Goal: Task Accomplishment & Management: Manage account settings

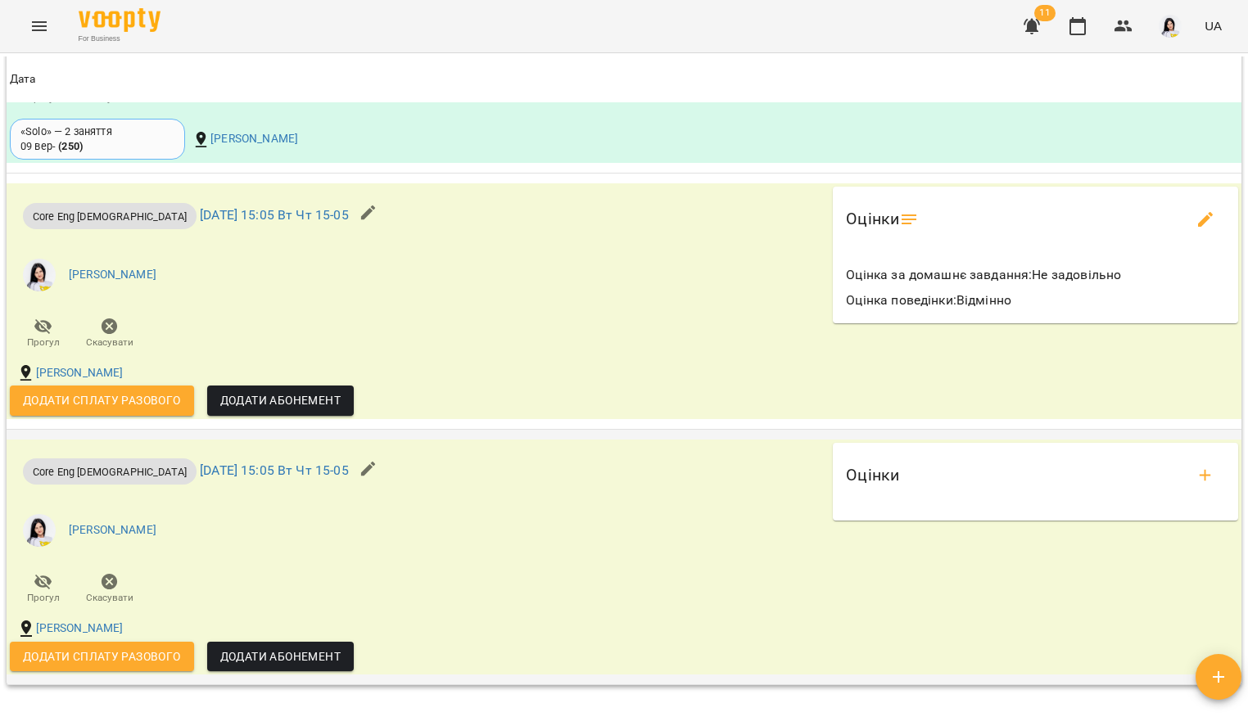
scroll to position [1605, 0]
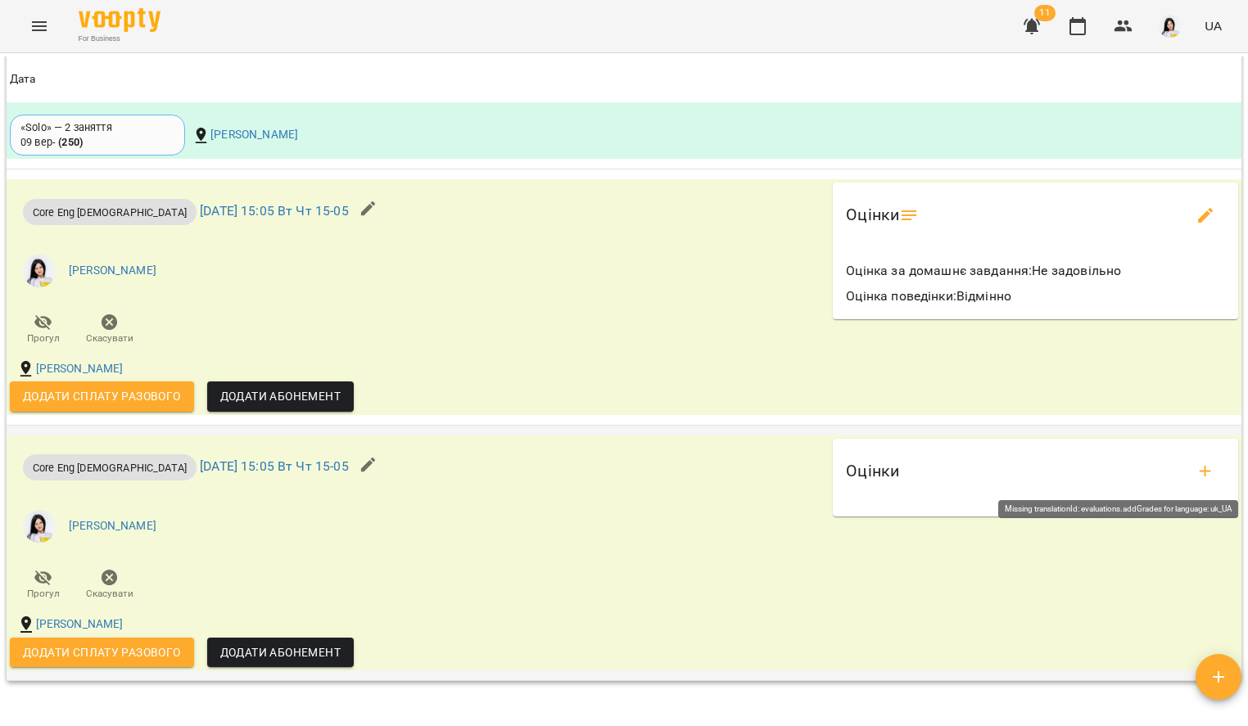
click at [1195, 472] on icon "add evaluations" at bounding box center [1205, 472] width 20 height 20
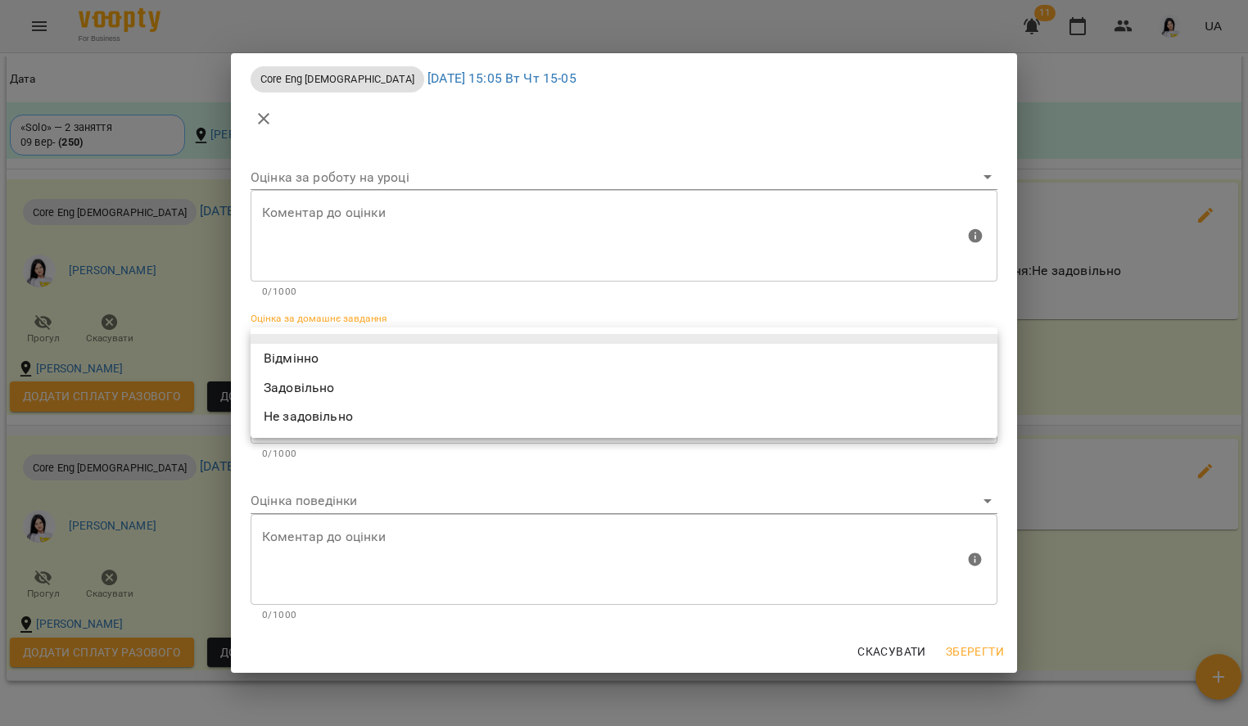
click at [458, 342] on body "For Business 11 UA Мої клієнти / [PERSON_NAME] [PERSON_NAME] tech_Вт Чт 15-05 0…" at bounding box center [624, 389] width 1248 height 779
click at [412, 386] on li "Задовільно" at bounding box center [624, 387] width 747 height 29
type input "**********"
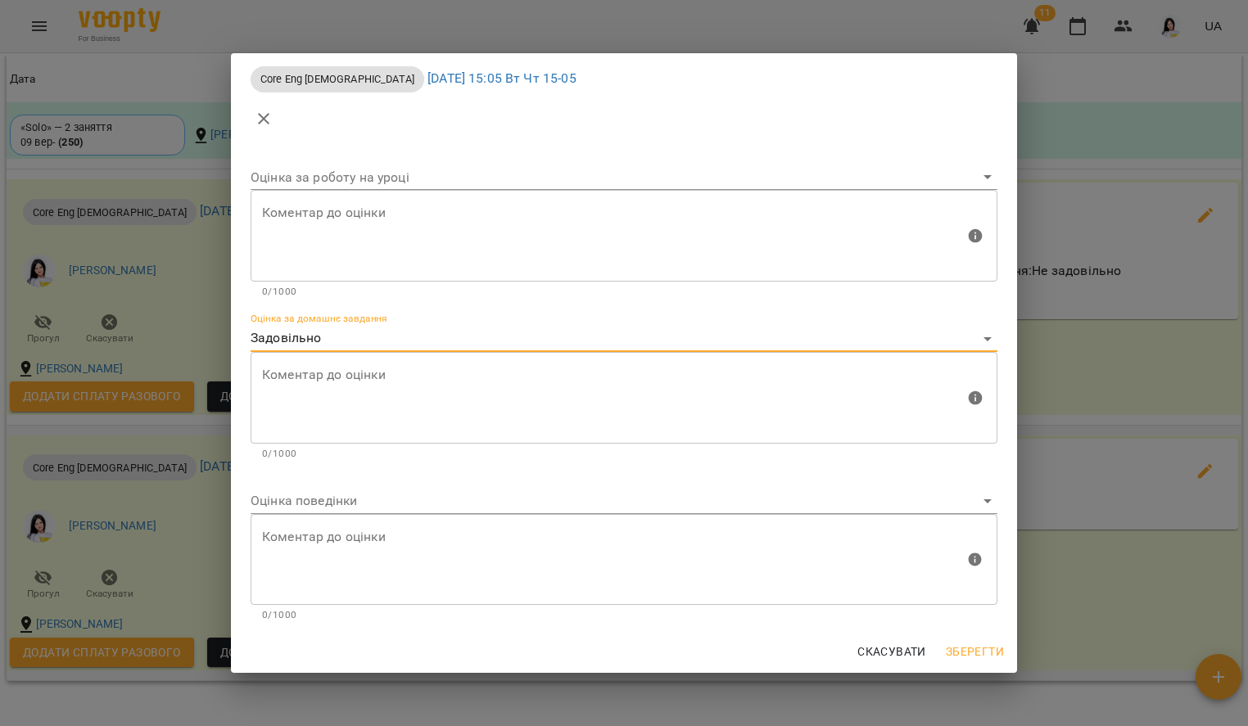
click at [384, 382] on textarea at bounding box center [613, 397] width 702 height 61
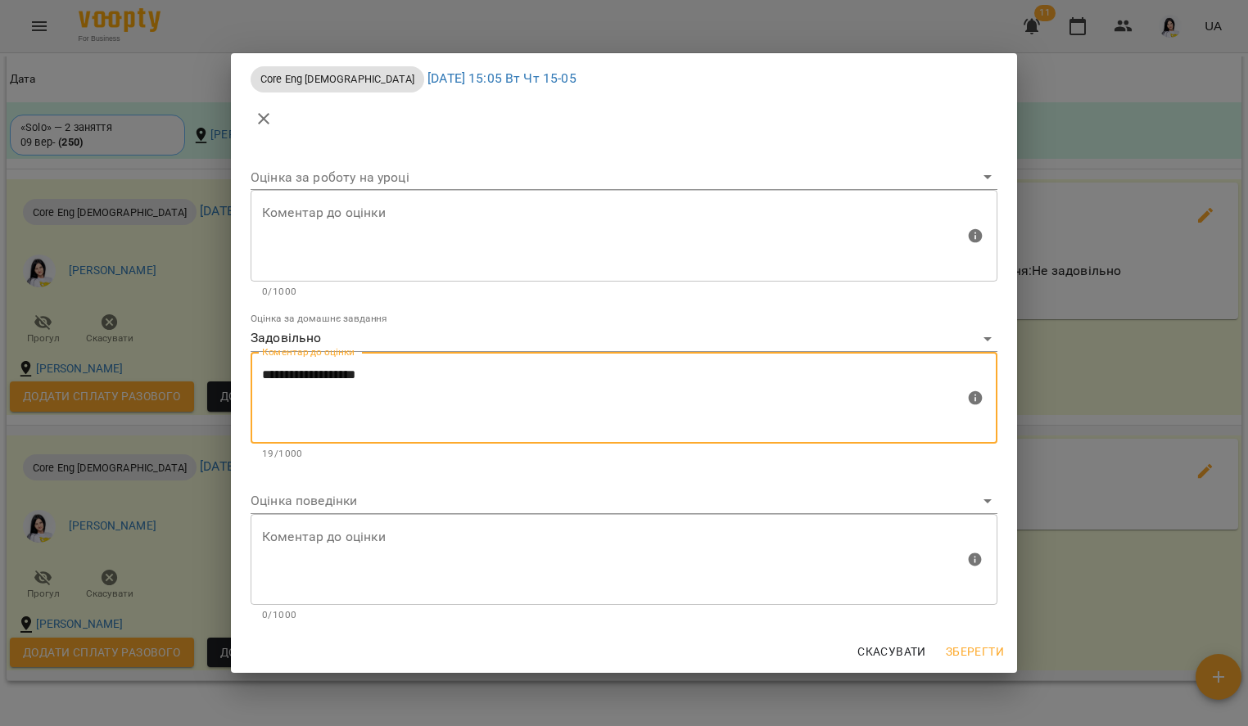
type textarea "**********"
click at [336, 508] on body "For Business 11 UA Мої клієнти / [PERSON_NAME] [PERSON_NAME] tech_Вт Чт 15-05 0…" at bounding box center [624, 389] width 1248 height 779
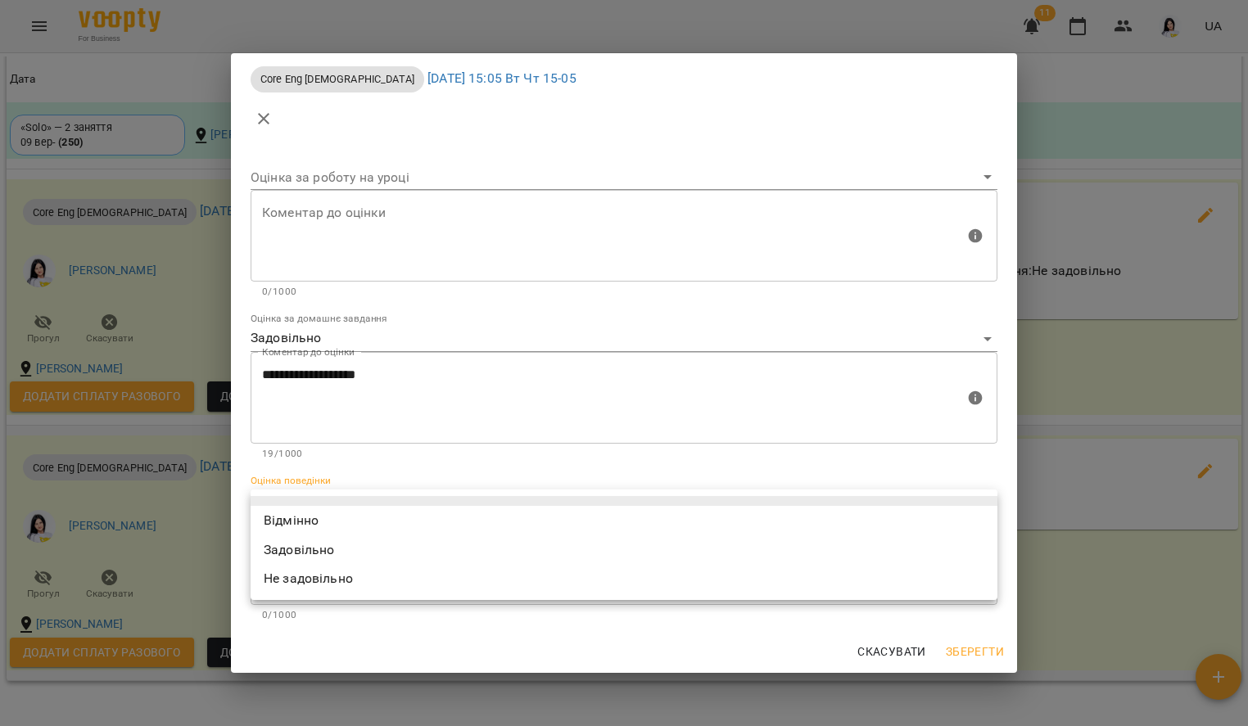
click at [318, 512] on li "Відмінно" at bounding box center [624, 520] width 747 height 29
type input "*********"
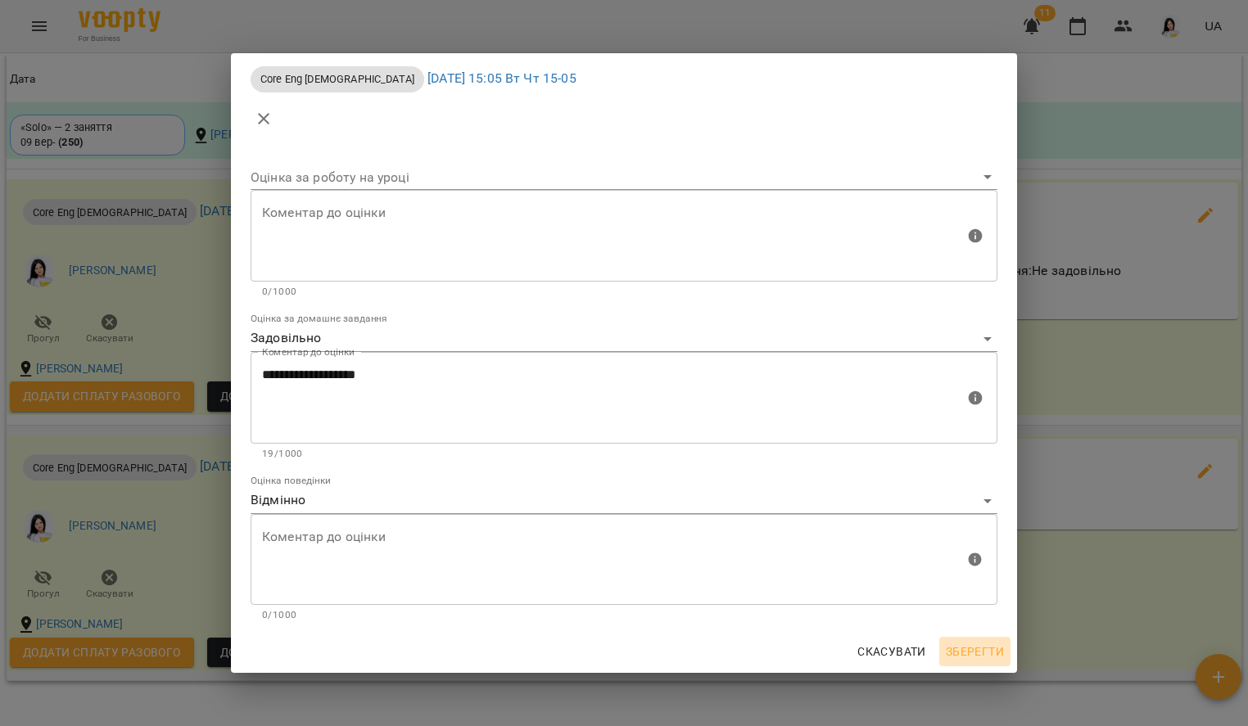
click at [990, 654] on span "Зберегти" at bounding box center [975, 652] width 58 height 20
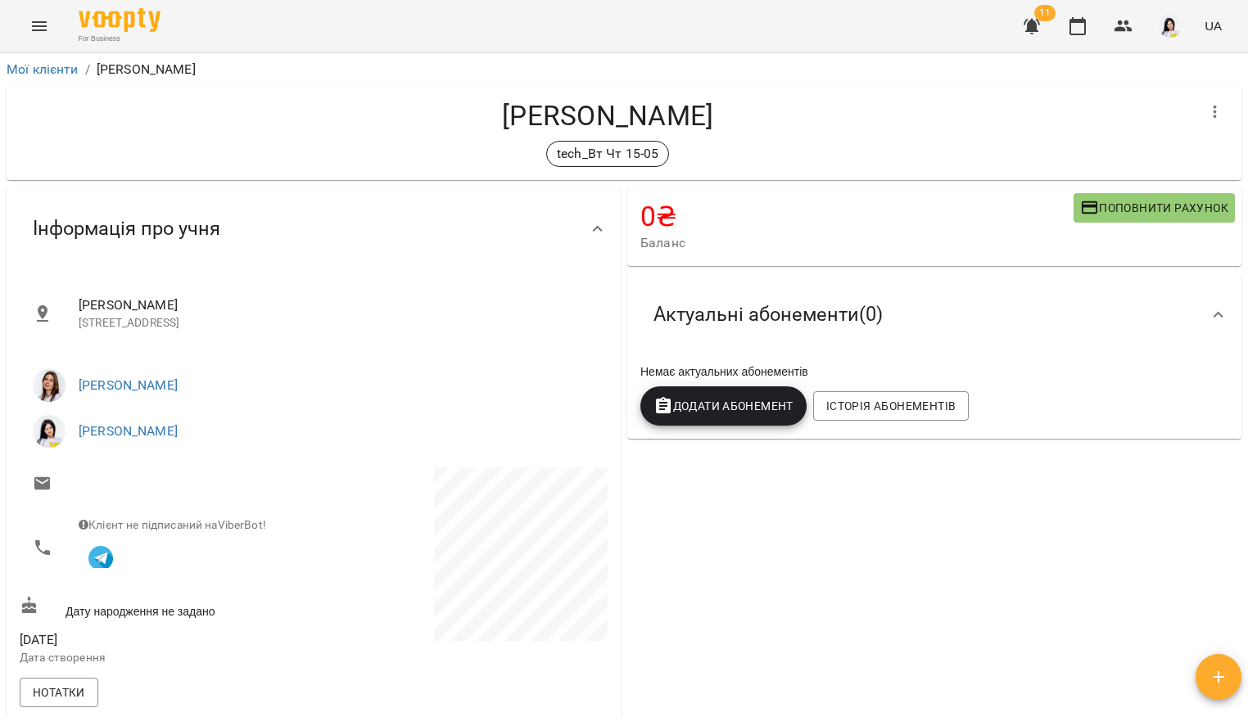
scroll to position [0, 0]
click at [43, 20] on icon "Menu" at bounding box center [39, 26] width 20 height 20
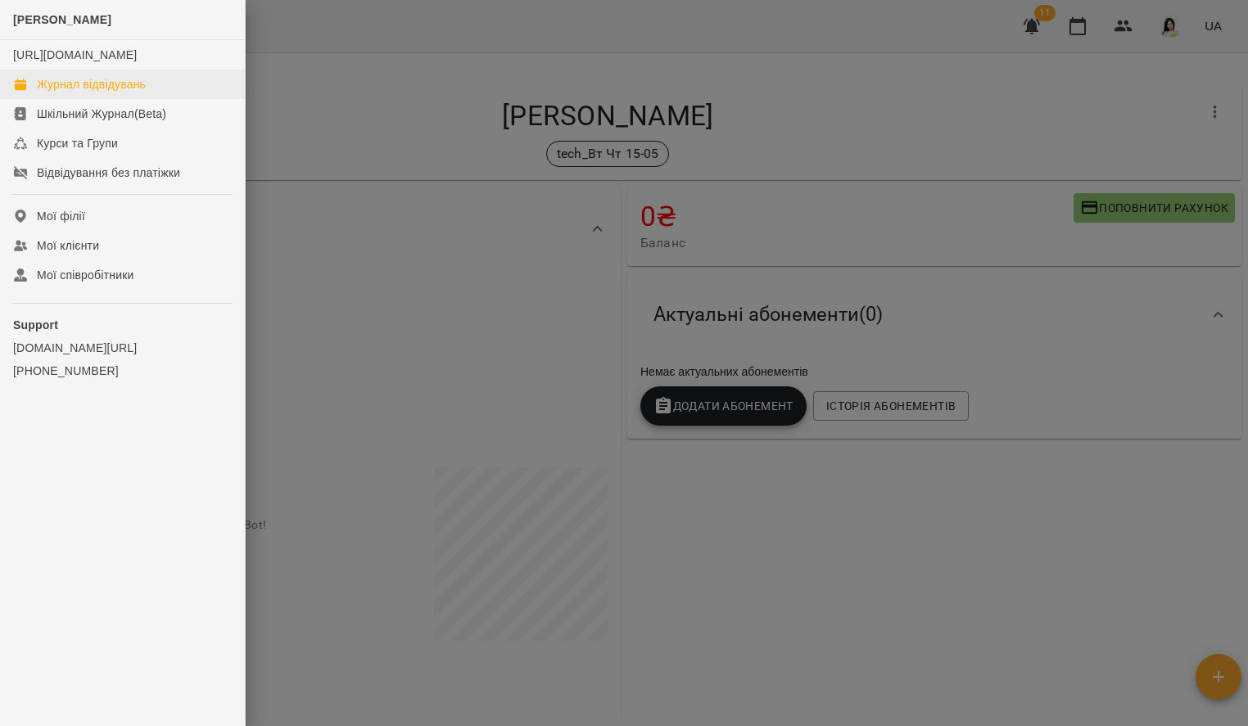
click at [112, 93] on div "Журнал відвідувань" at bounding box center [91, 84] width 109 height 16
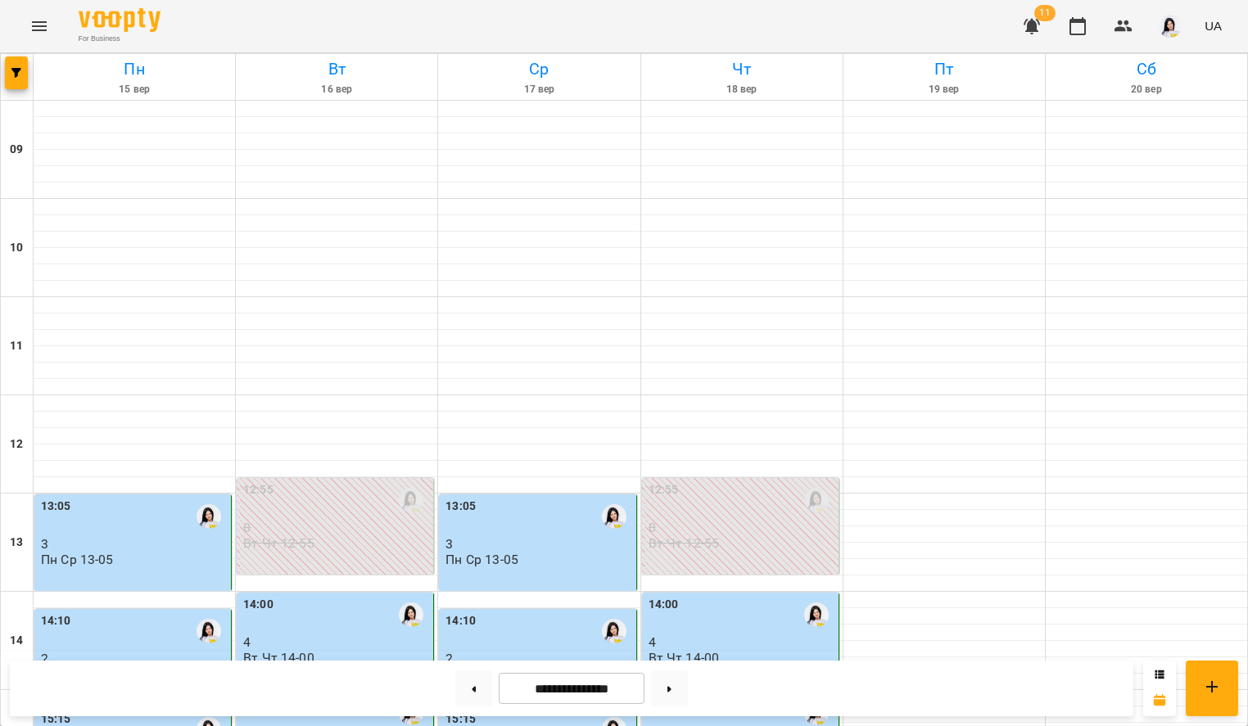
scroll to position [626, 0]
click at [716, 694] on div "15:05 4 Вт Чт 15-05" at bounding box center [741, 729] width 187 height 70
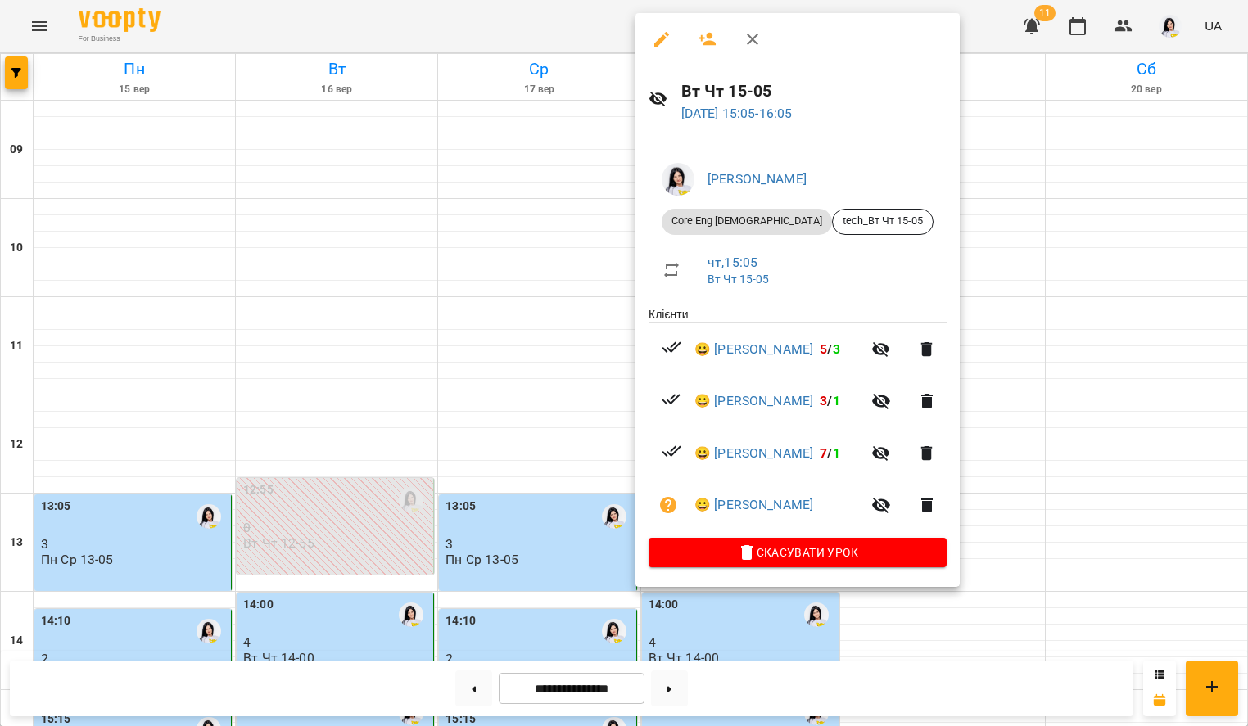
click at [473, 226] on div at bounding box center [624, 363] width 1248 height 726
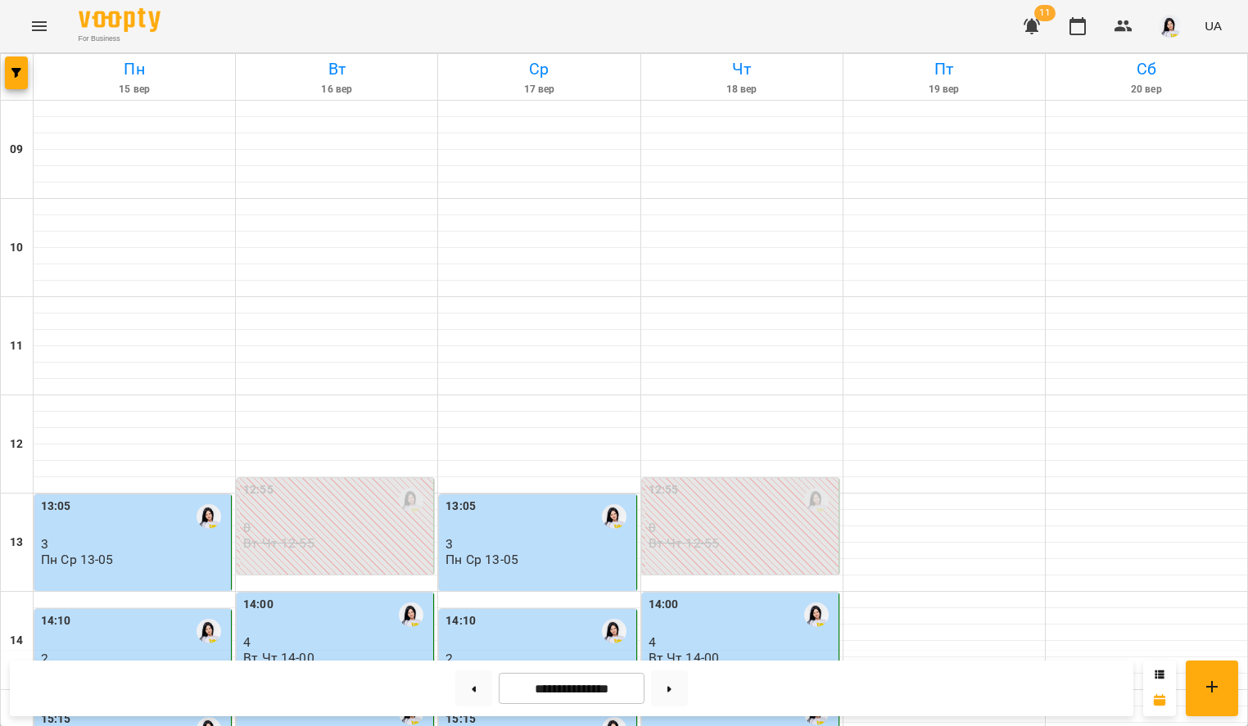
scroll to position [545, 0]
click at [718, 694] on div "15:05" at bounding box center [741, 713] width 187 height 38
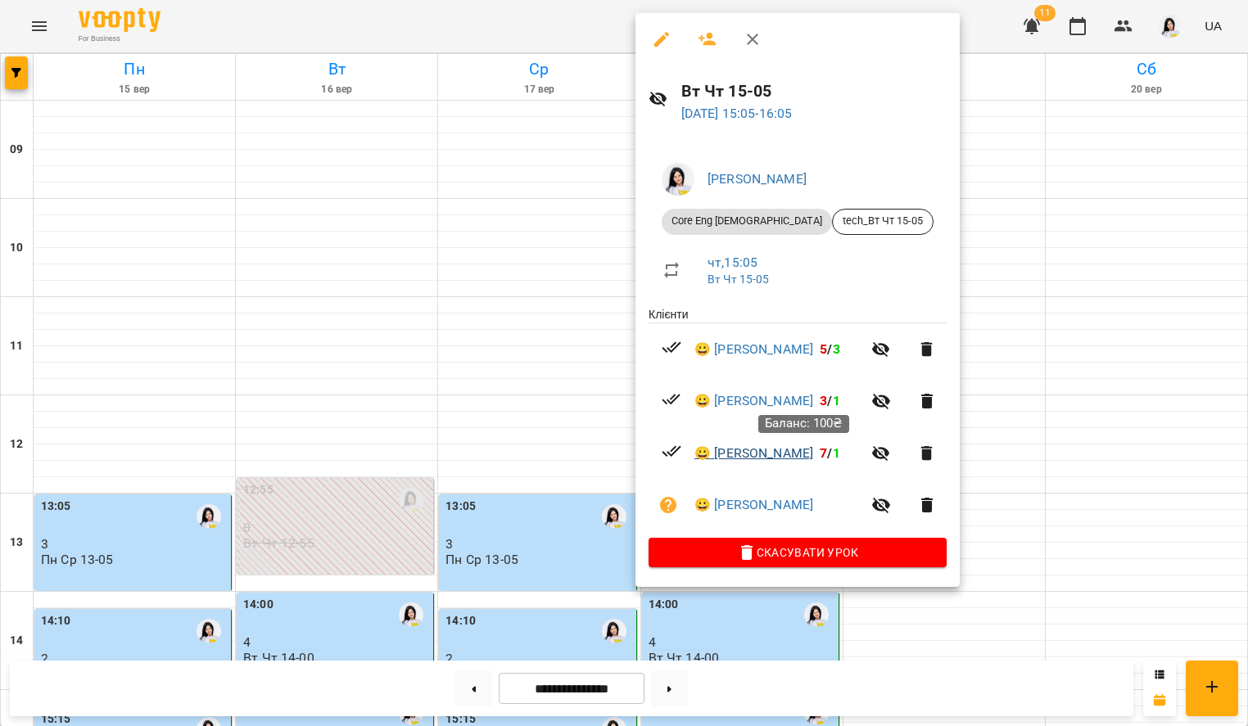
click at [764, 459] on link "😀 [PERSON_NAME]" at bounding box center [753, 454] width 119 height 20
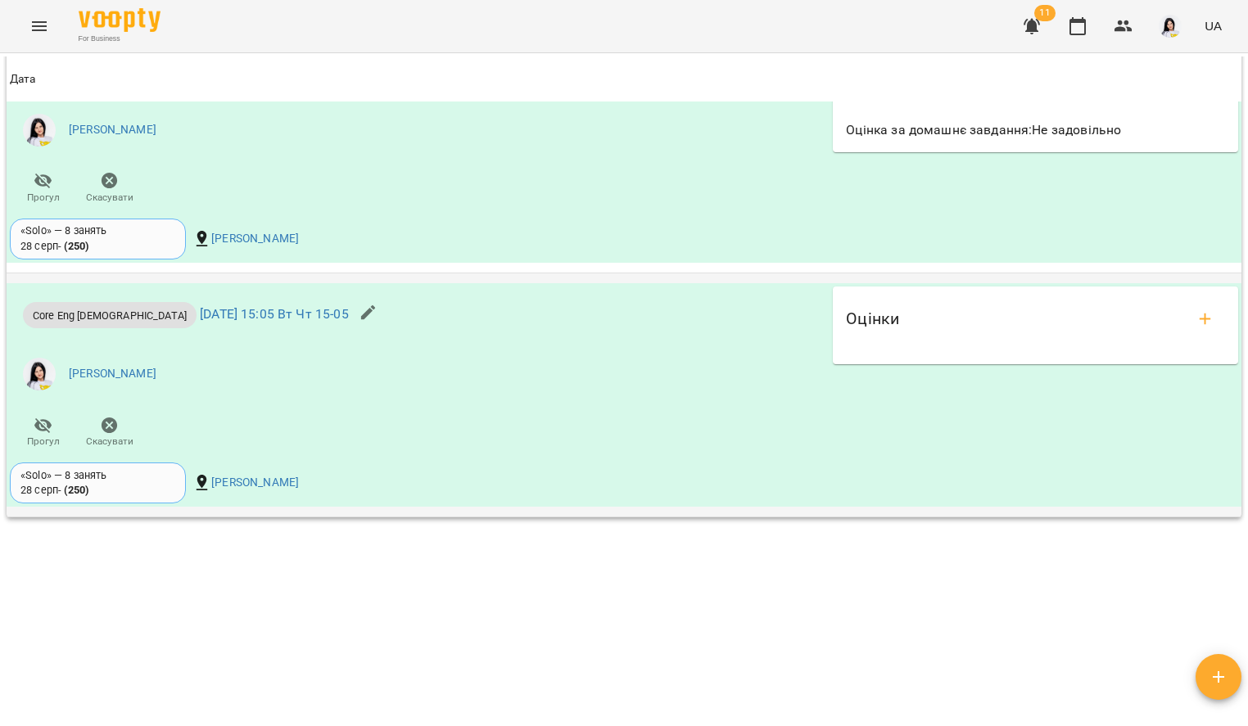
scroll to position [1654, 0]
click at [1198, 325] on icon "add evaluations" at bounding box center [1205, 320] width 20 height 20
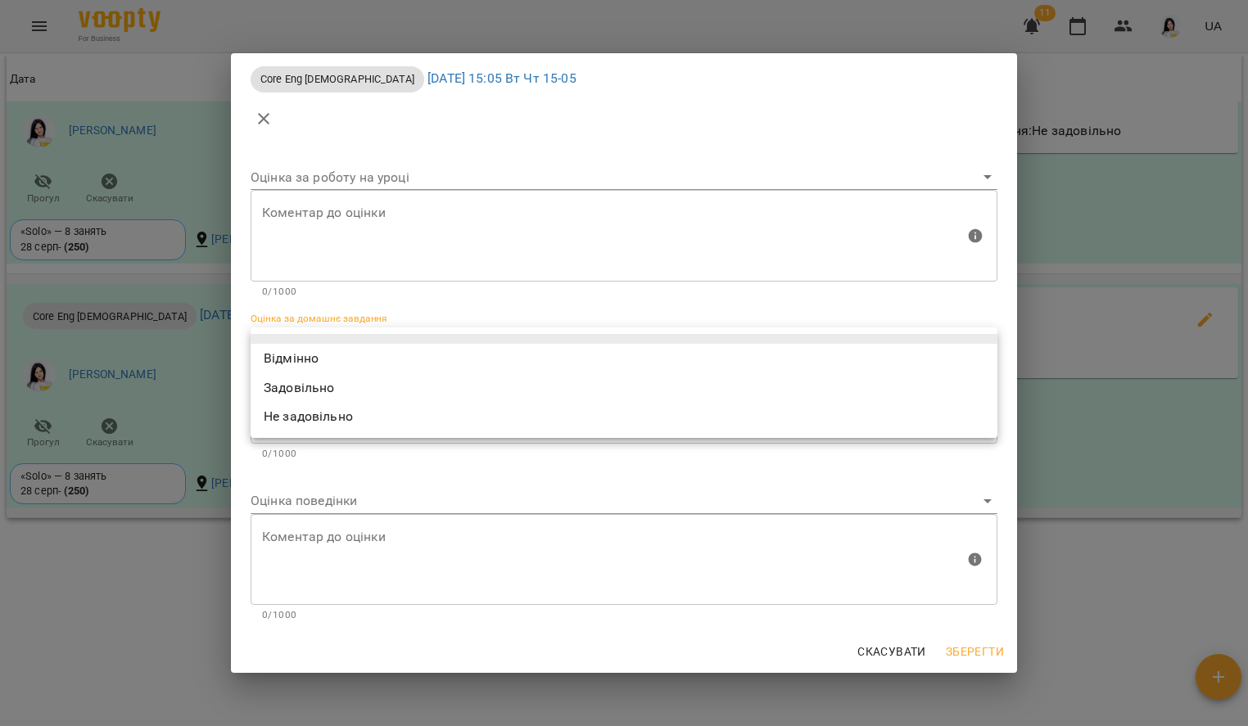
click at [451, 343] on body "For Business 11 UA Мої клієнти / [PERSON_NAME] [PERSON_NAME] tech_Вт Чт 15-05 1…" at bounding box center [624, 389] width 1248 height 779
click at [436, 475] on div at bounding box center [624, 363] width 1248 height 726
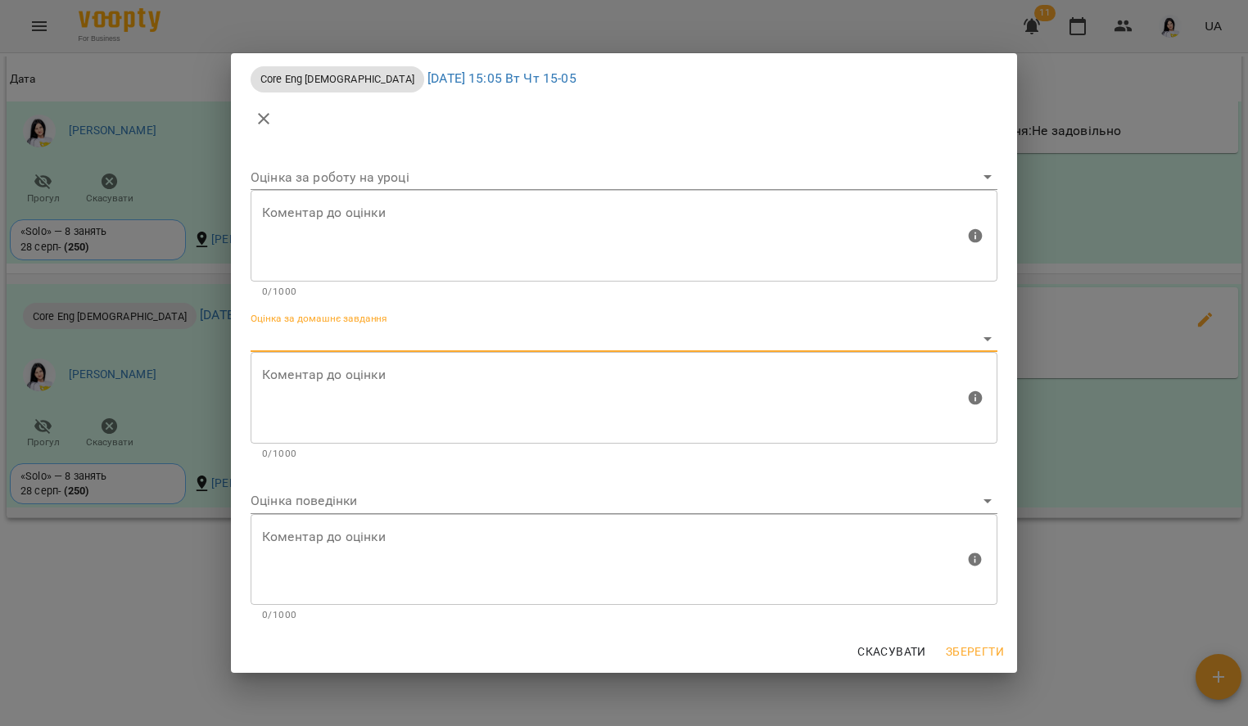
click at [904, 652] on span "Скасувати" at bounding box center [891, 652] width 69 height 20
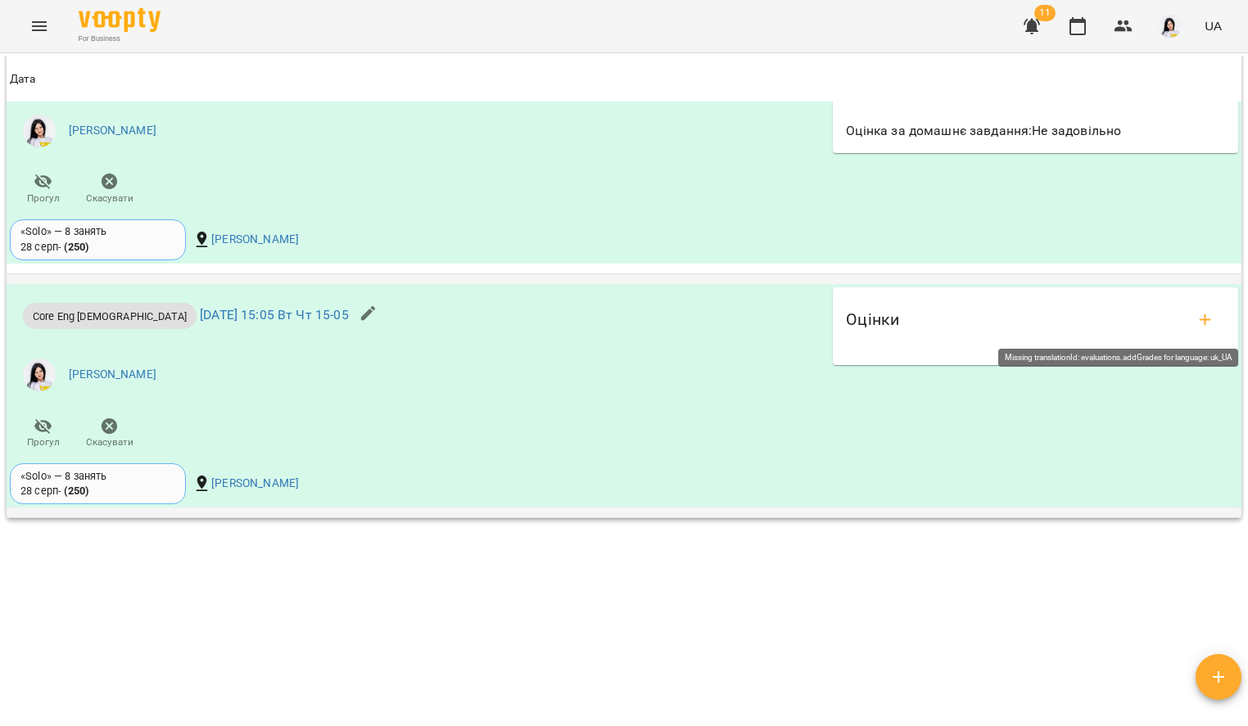
click at [1206, 305] on button "add evaluations" at bounding box center [1204, 319] width 39 height 39
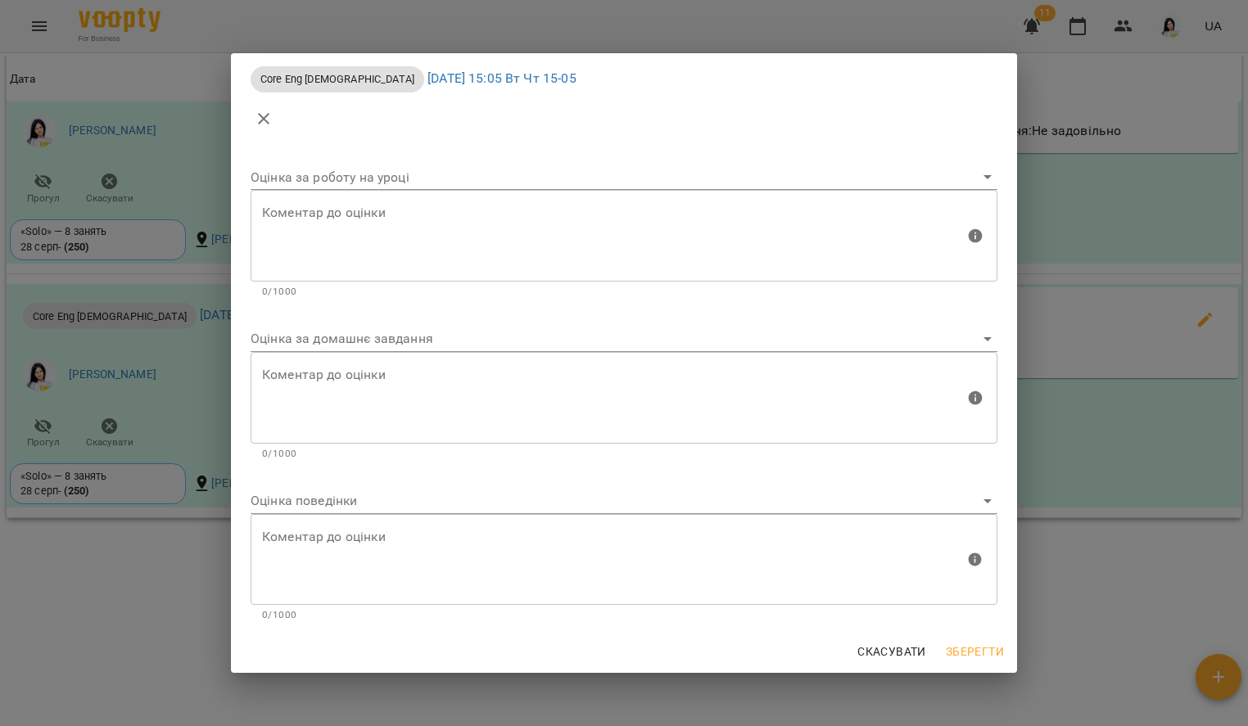
click at [390, 333] on body "For Business 11 UA Мої клієнти / [PERSON_NAME] [PERSON_NAME] tech_Вт Чт 15-05 1…" at bounding box center [624, 389] width 1248 height 779
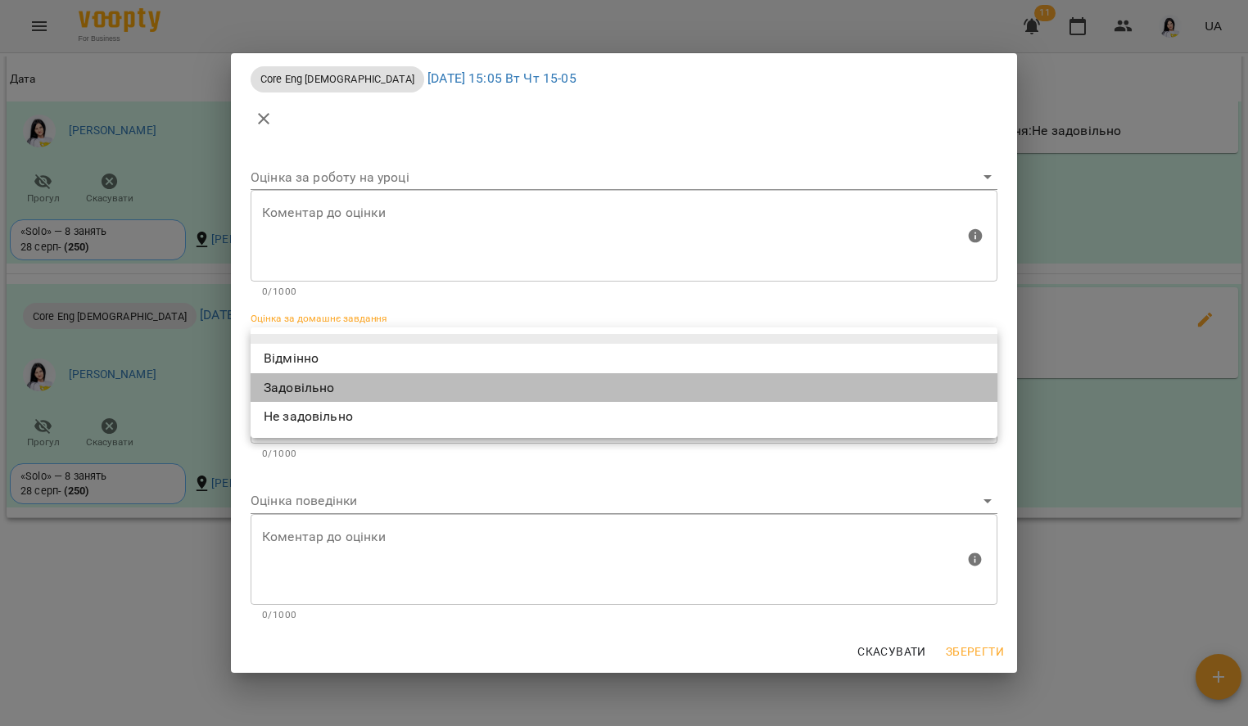
click at [340, 384] on li "Задовільно" at bounding box center [624, 387] width 747 height 29
type input "**********"
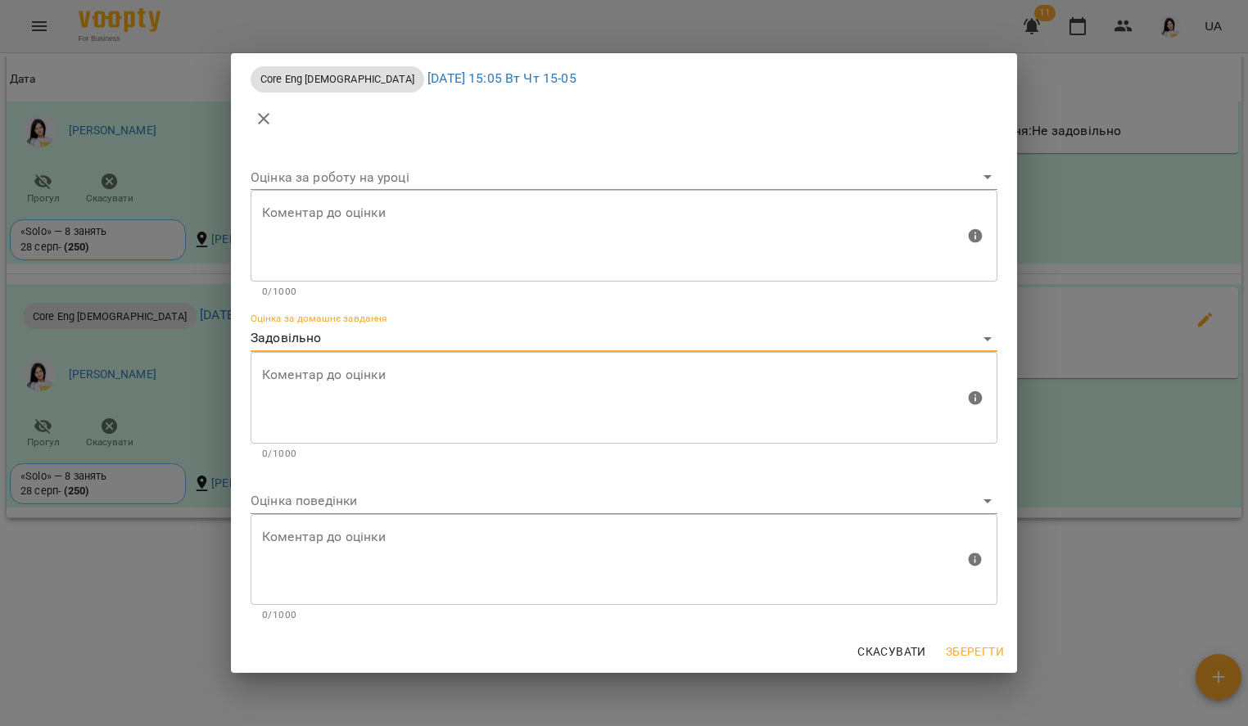
click at [341, 363] on div "Коментар до оцінки" at bounding box center [624, 398] width 747 height 92
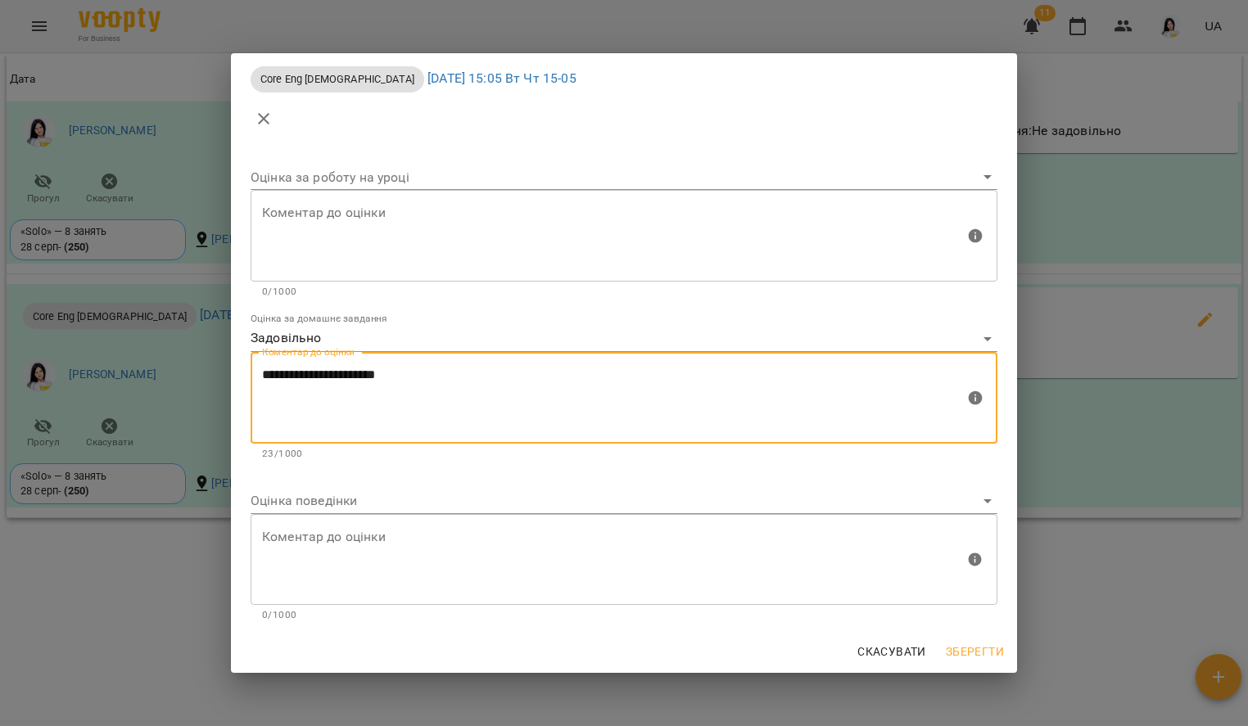
type textarea "**********"
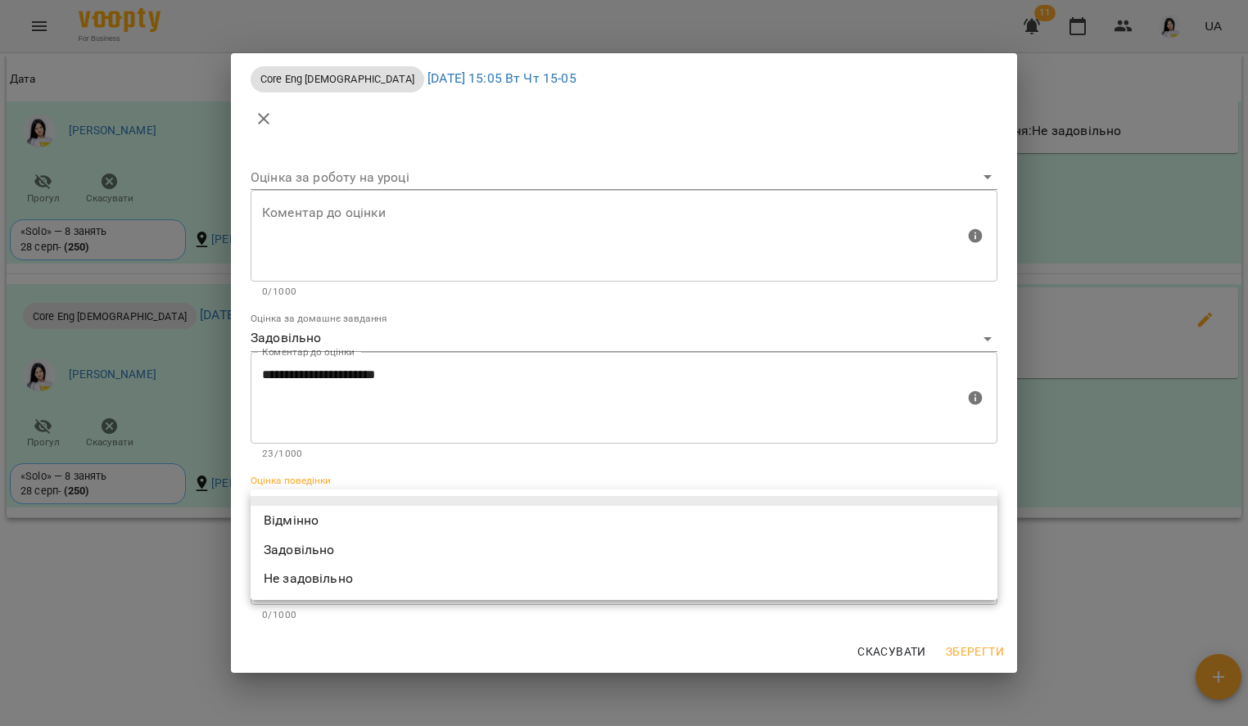
click at [329, 494] on body "For Business 11 UA Мої клієнти / [PERSON_NAME] [PERSON_NAME] tech_Вт Чт 15-05 1…" at bounding box center [624, 389] width 1248 height 779
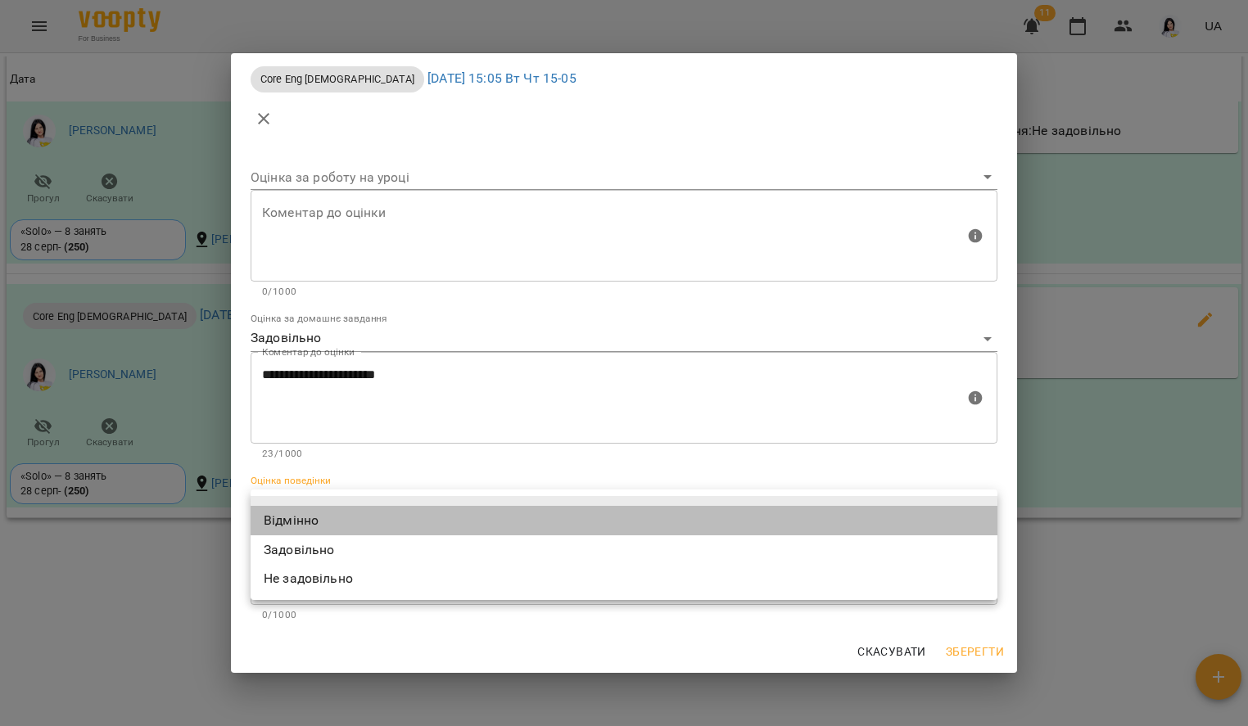
click at [323, 521] on li "Відмінно" at bounding box center [624, 520] width 747 height 29
type input "*********"
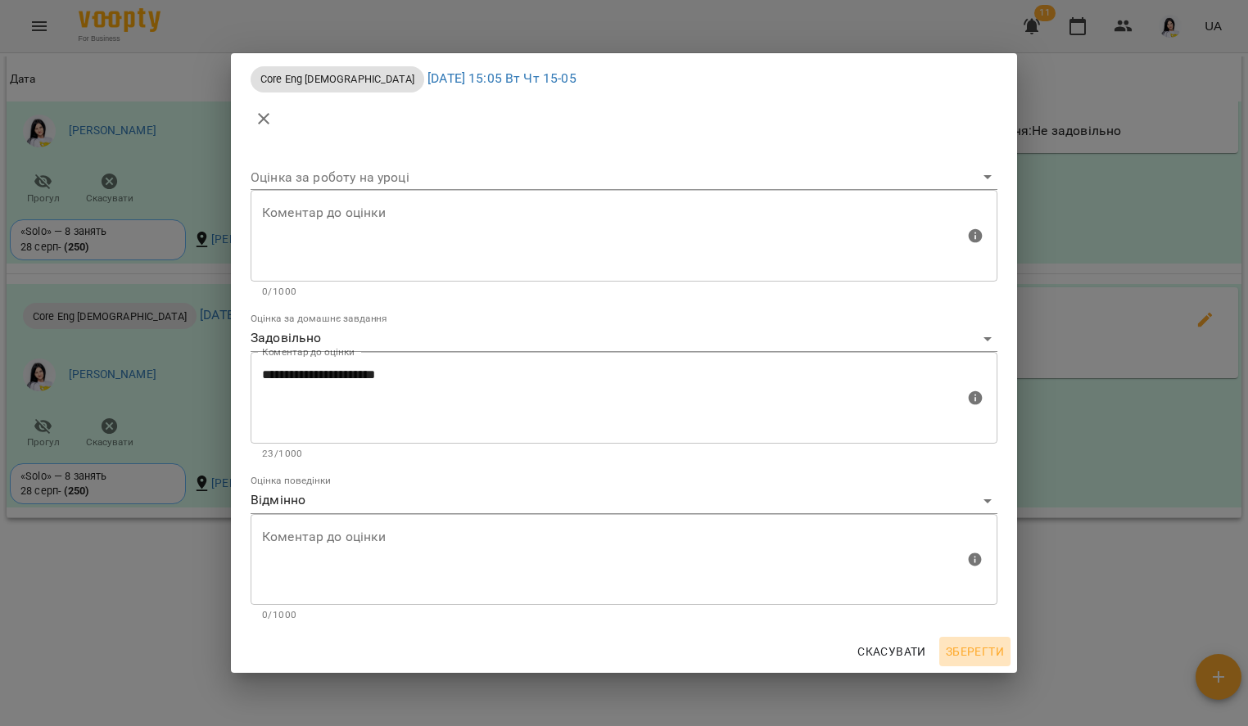
click at [975, 662] on button "Зберегти" at bounding box center [974, 651] width 71 height 29
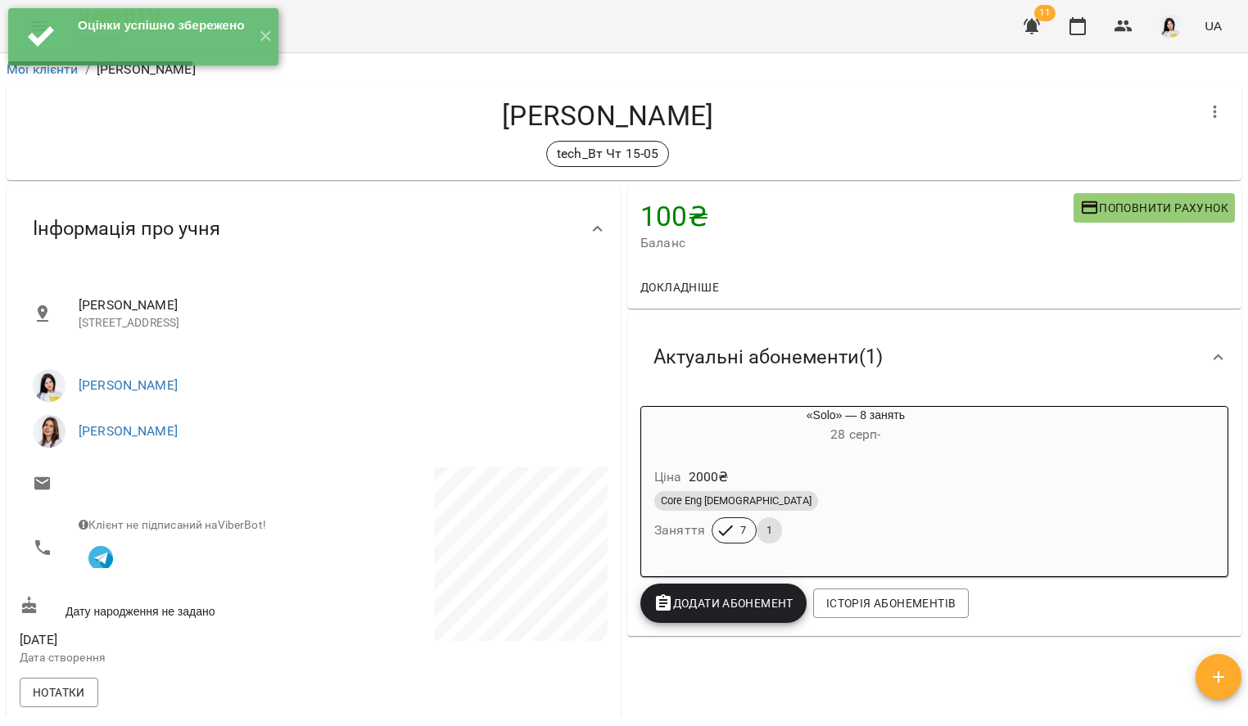
scroll to position [0, 0]
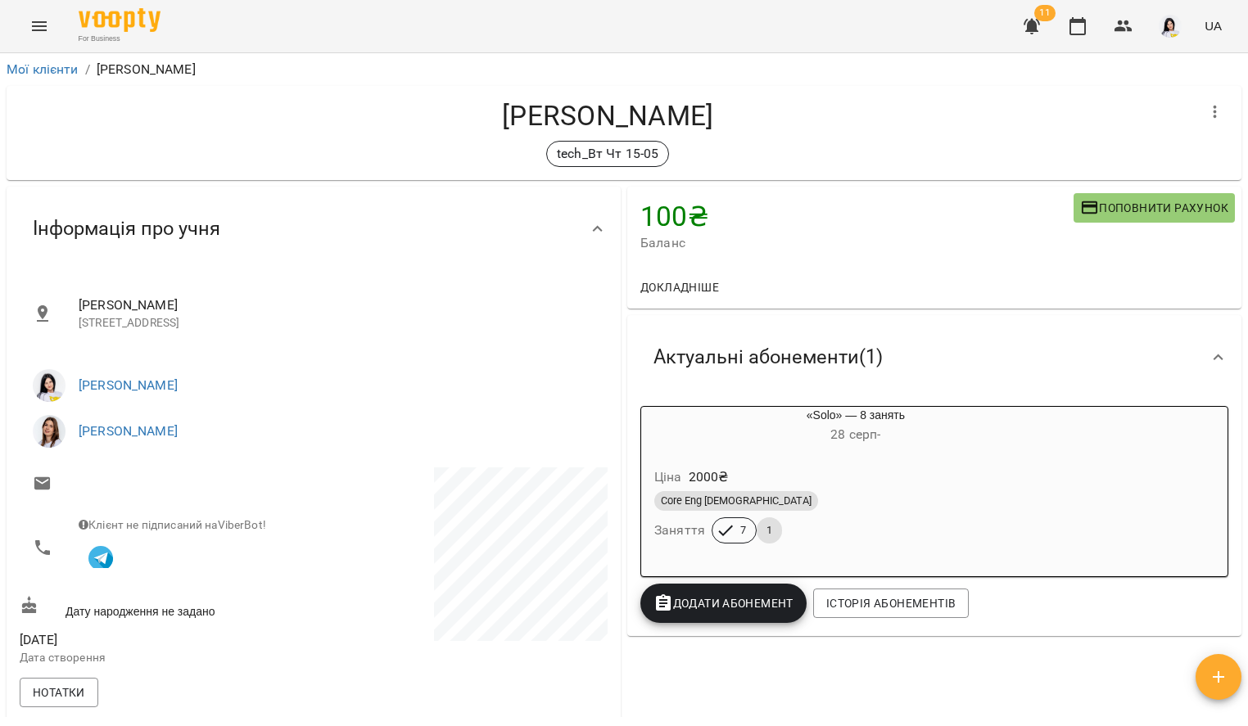
click at [26, 34] on button "Menu" at bounding box center [39, 26] width 39 height 39
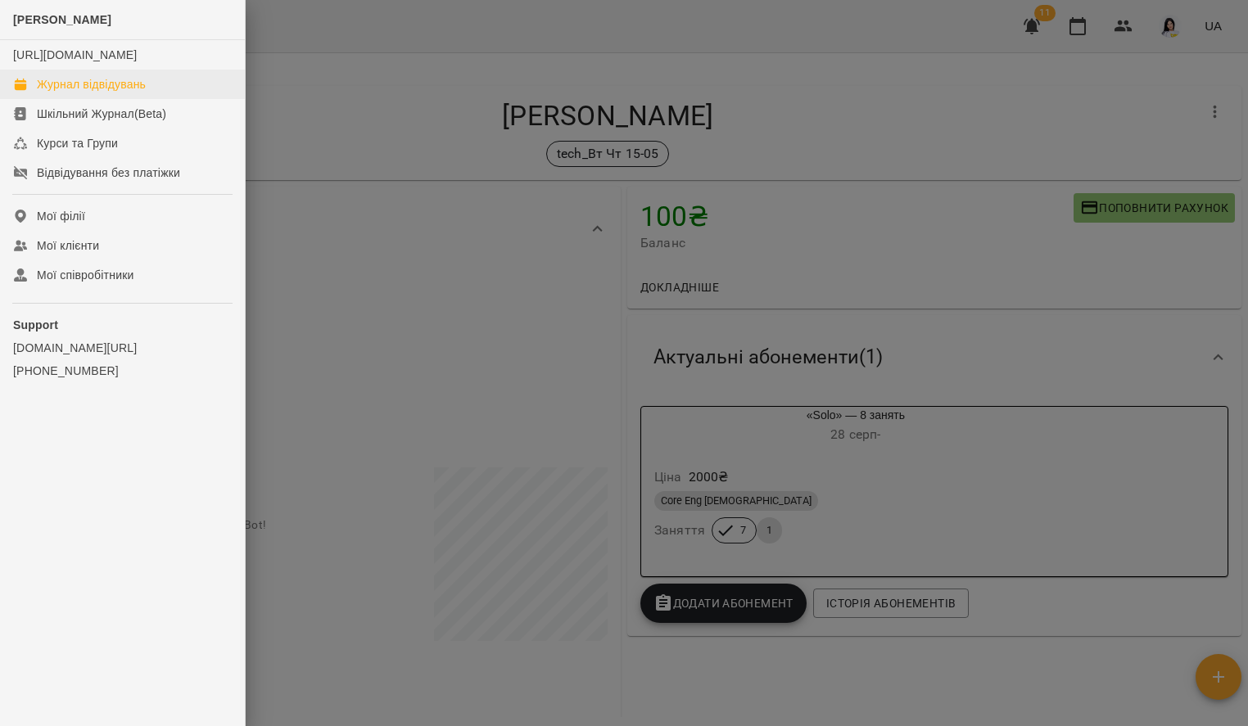
click at [113, 93] on div "Журнал відвідувань" at bounding box center [91, 84] width 109 height 16
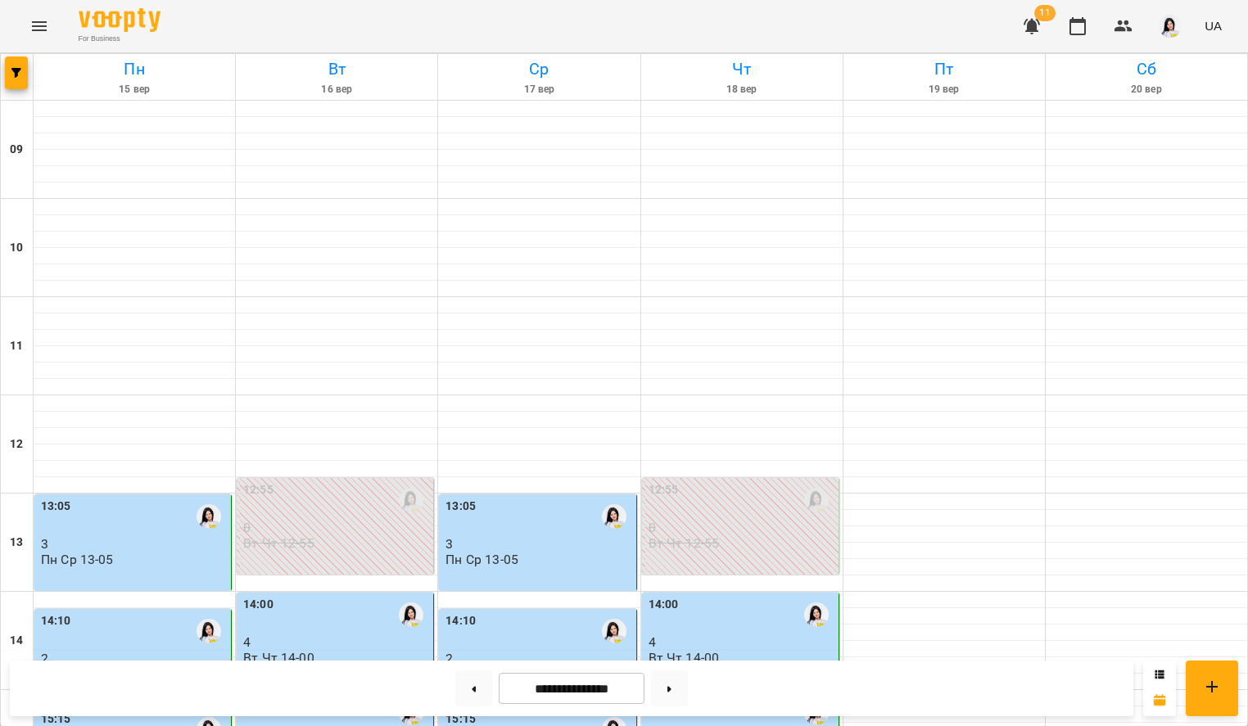
scroll to position [421, 0]
click at [704, 694] on div "15:05" at bounding box center [741, 713] width 187 height 38
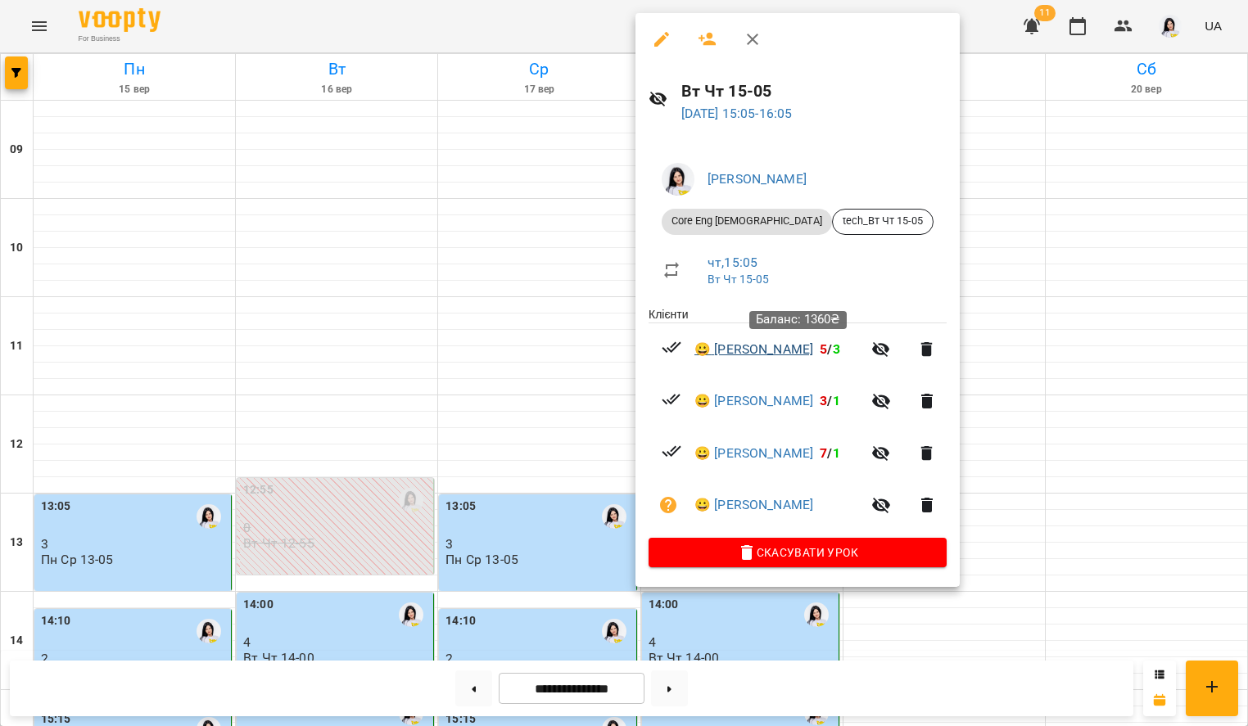
click at [767, 347] on link "😀 [PERSON_NAME]" at bounding box center [753, 350] width 119 height 20
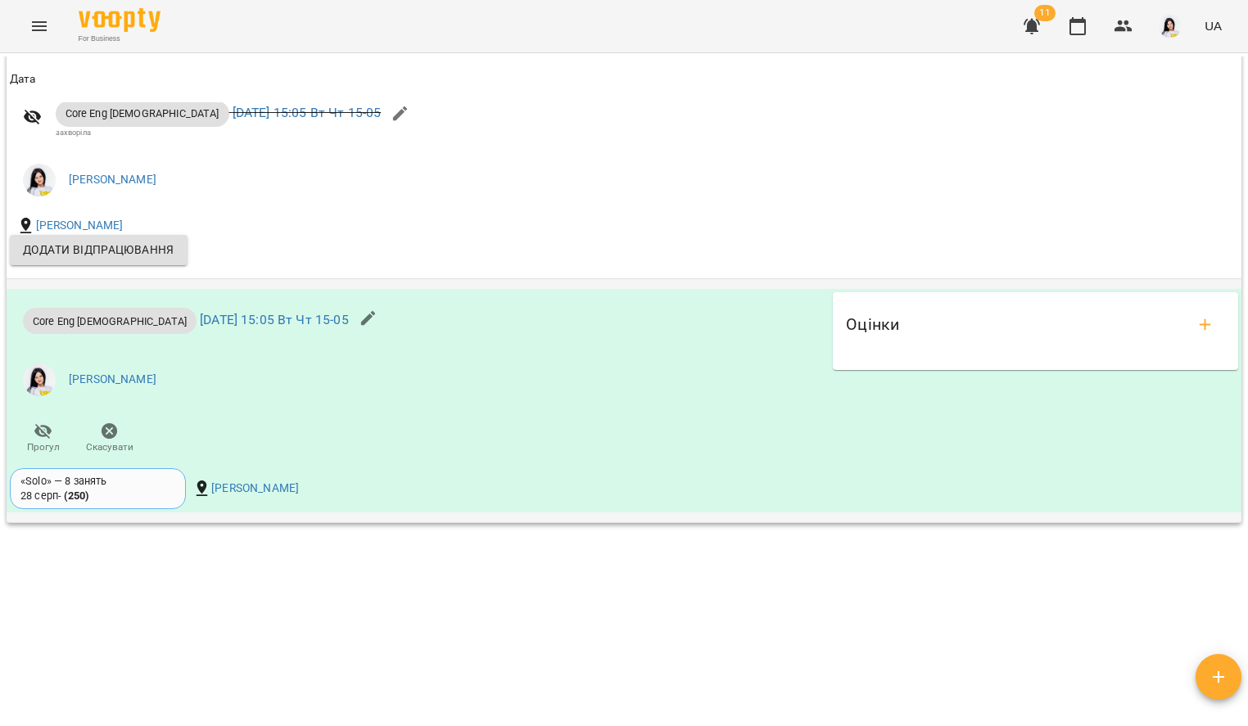
scroll to position [1583, 0]
click at [1199, 319] on icon "add evaluations" at bounding box center [1204, 324] width 11 height 11
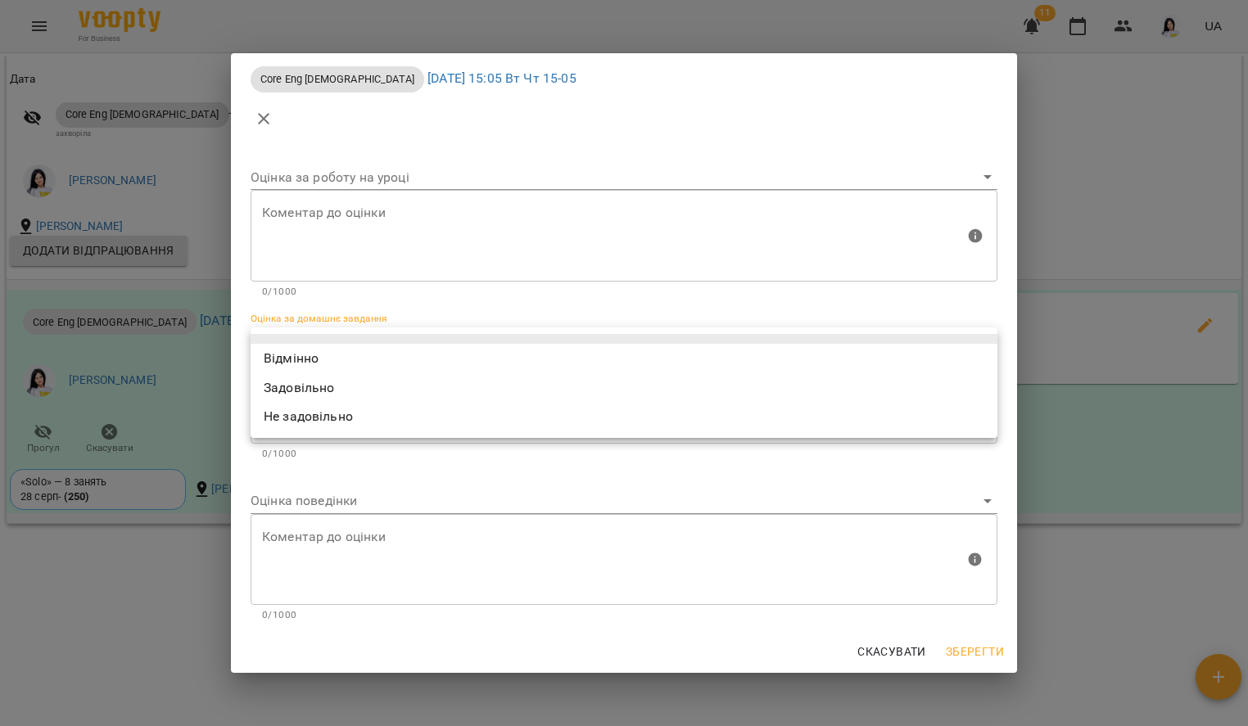
click at [354, 338] on body "For Business 11 UA Мої клієнти / [PERSON_NAME] [PERSON_NAME] tech_Вт Чт 15-05 1…" at bounding box center [624, 389] width 1248 height 779
click at [316, 368] on li "Відмінно" at bounding box center [624, 358] width 747 height 29
type input "*********"
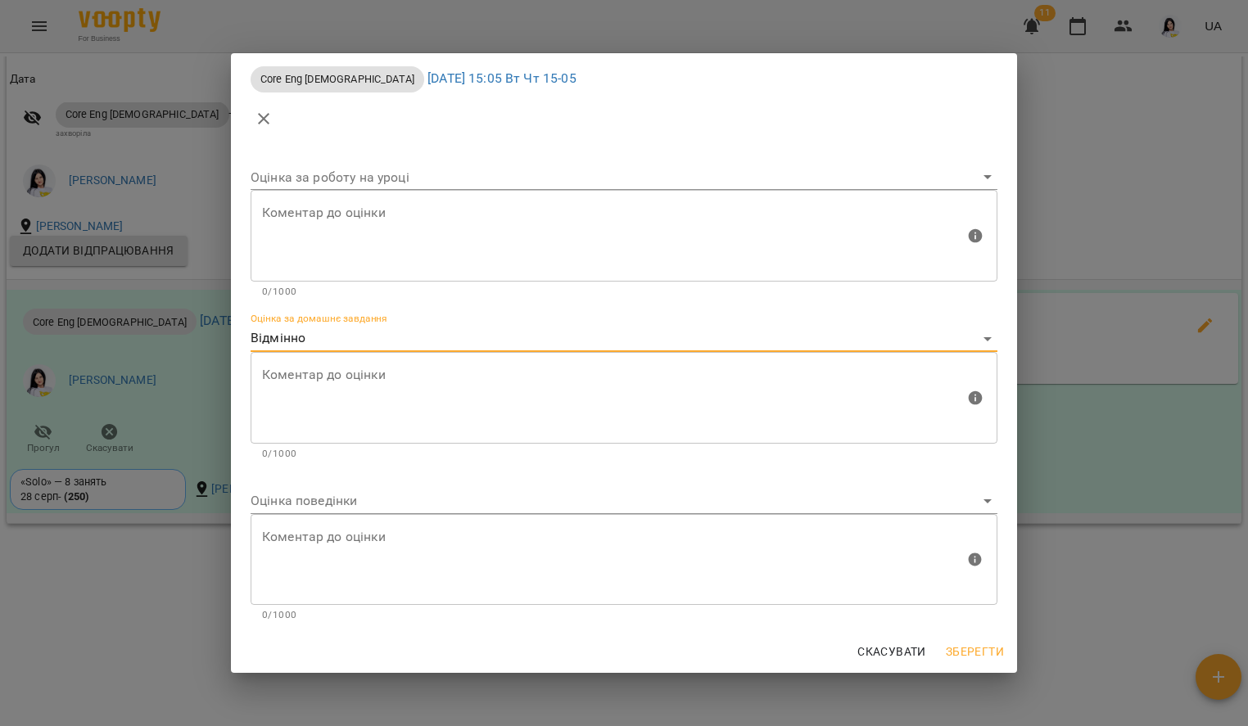
click at [296, 503] on body "For Business 11 UA Мої клієнти / [PERSON_NAME] [PERSON_NAME] tech_Вт Чт 15-05 1…" at bounding box center [624, 389] width 1248 height 779
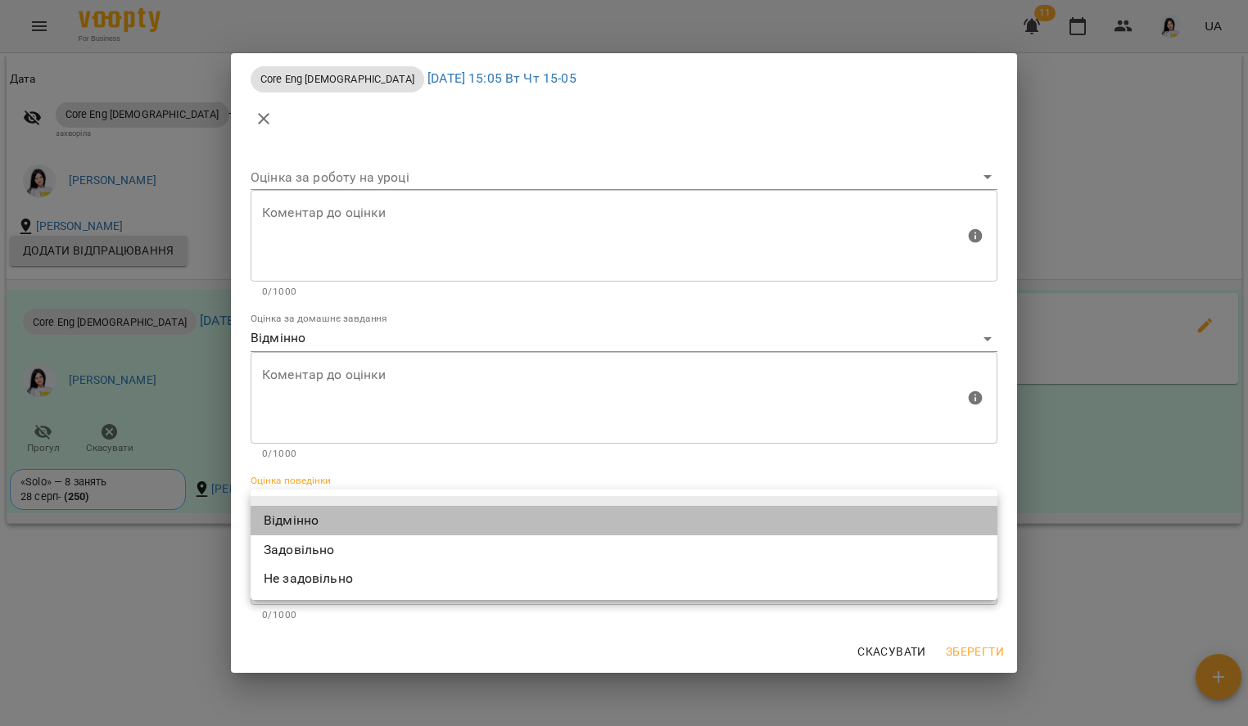
click at [296, 516] on li "Відмінно" at bounding box center [624, 520] width 747 height 29
type input "*********"
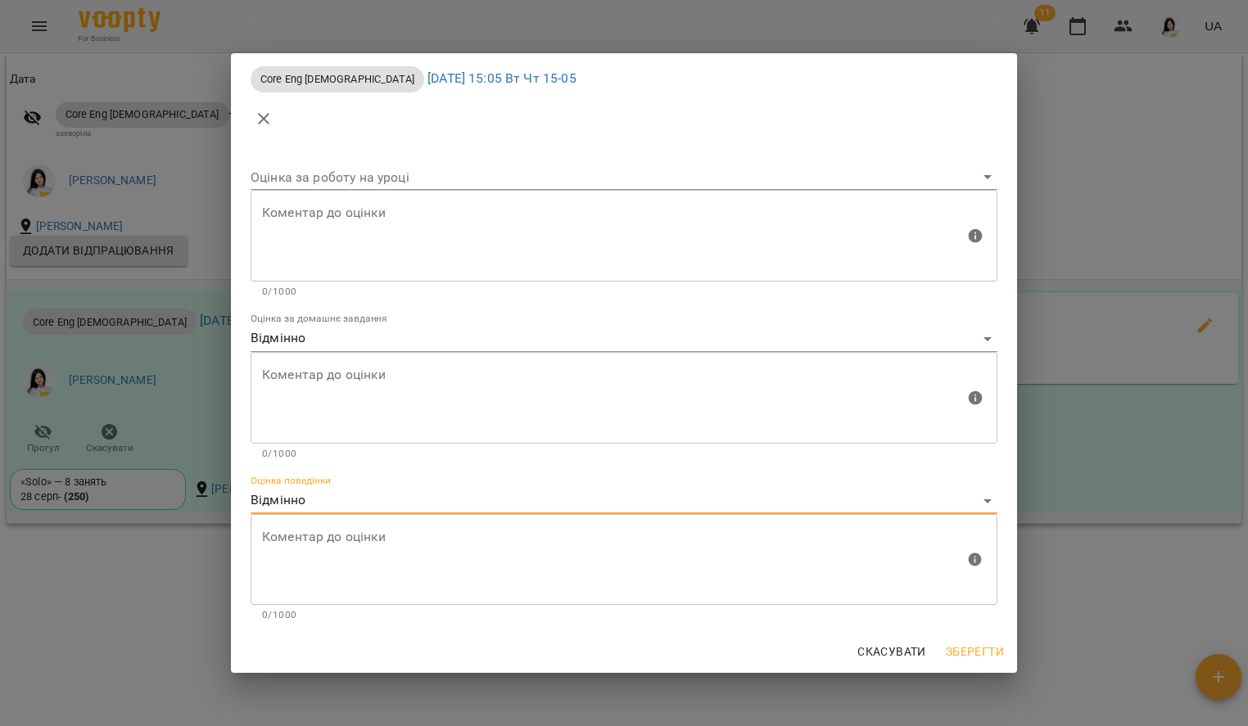
click at [963, 652] on span "Зберегти" at bounding box center [975, 652] width 58 height 20
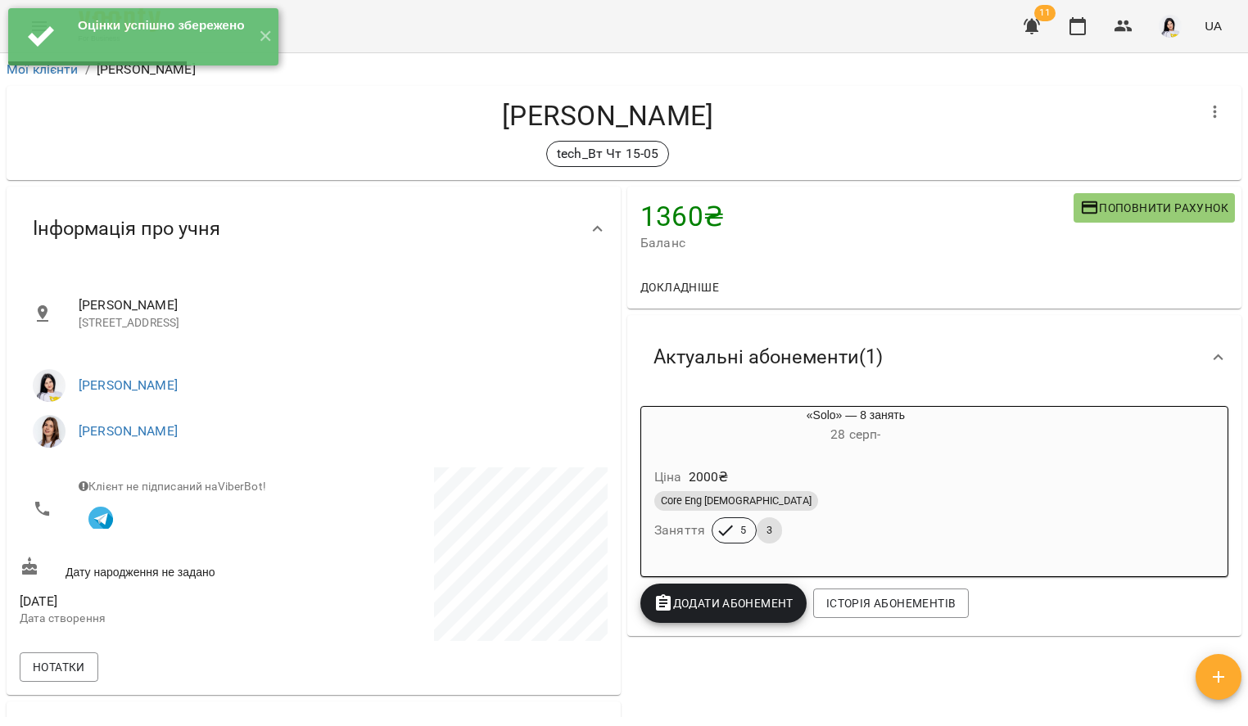
scroll to position [0, 0]
click at [271, 31] on button "✕" at bounding box center [264, 36] width 27 height 57
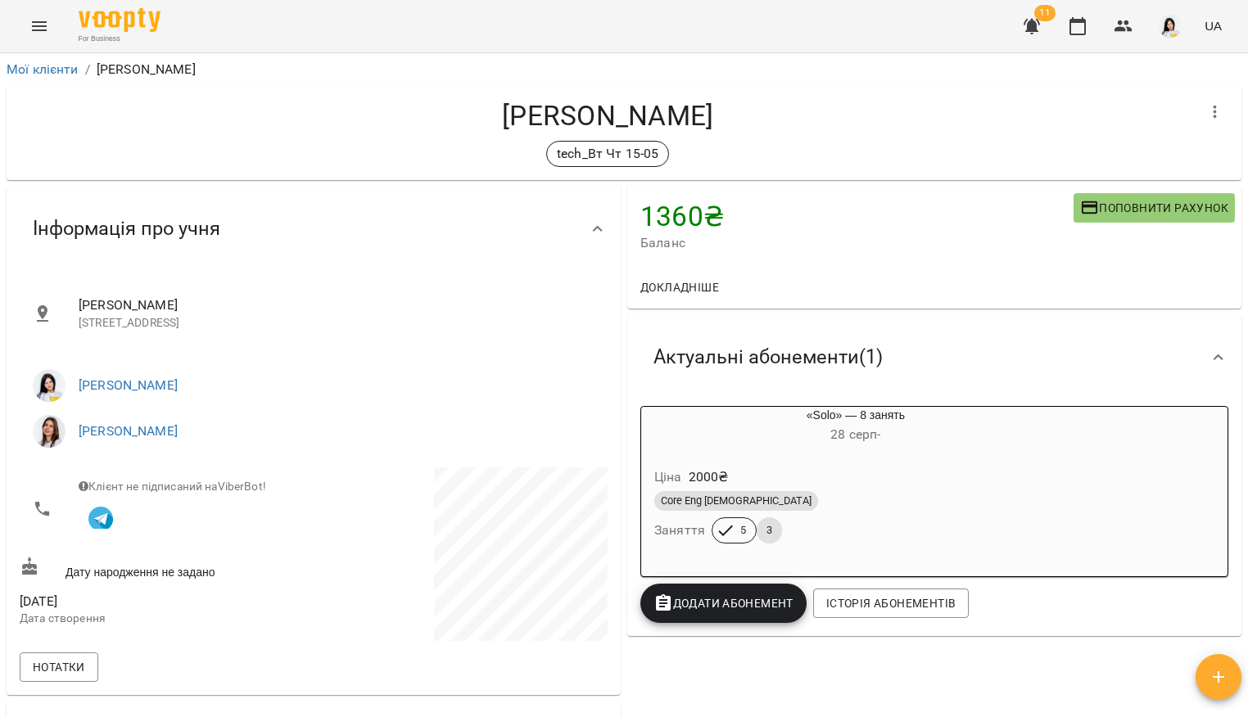
click at [30, 29] on icon "Menu" at bounding box center [39, 26] width 20 height 20
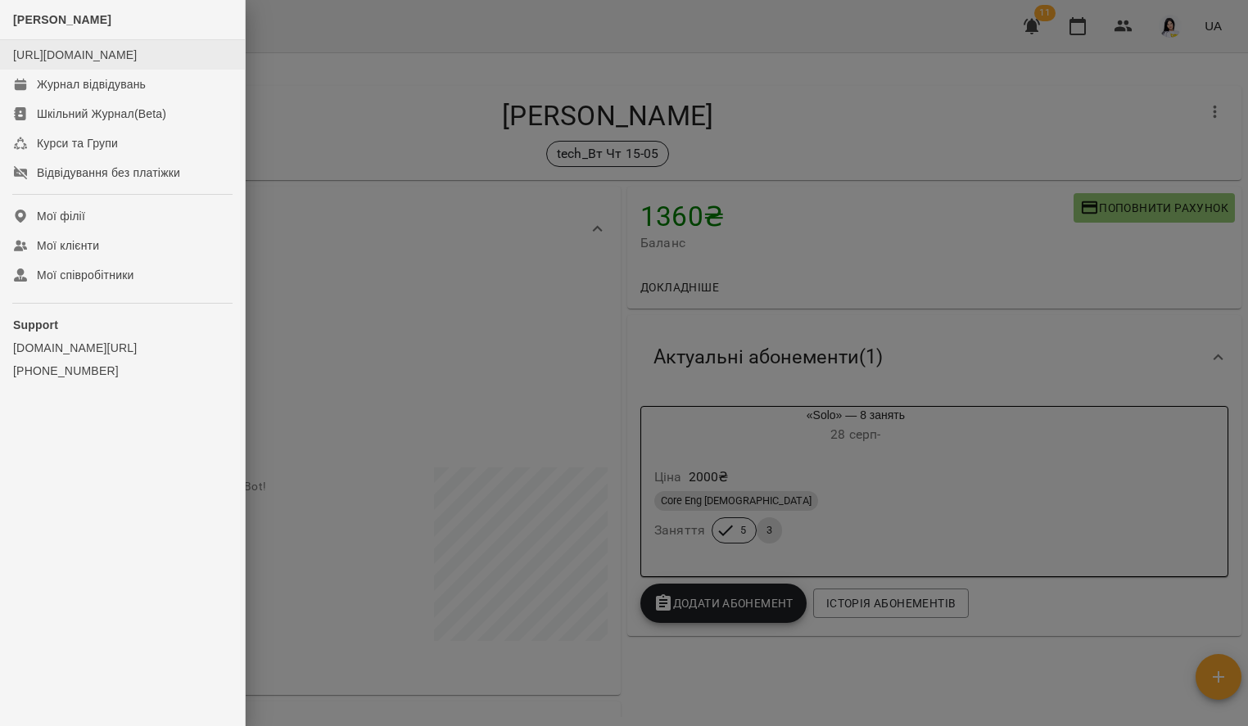
click at [120, 61] on link "[URL][DOMAIN_NAME]" at bounding box center [75, 54] width 124 height 13
